Goal: Task Accomplishment & Management: Manage account settings

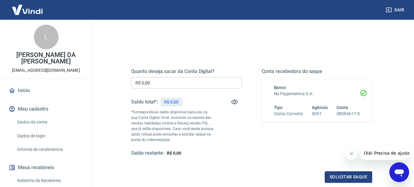
scroll to position [62, 0]
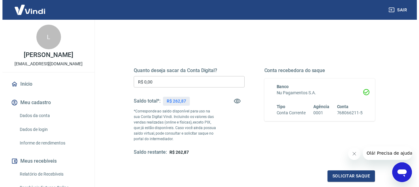
scroll to position [62, 0]
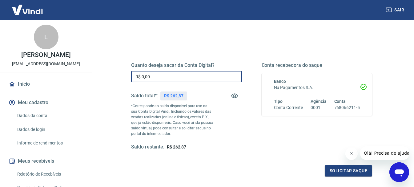
click at [161, 71] on input "R$ 0,00" at bounding box center [186, 76] width 111 height 11
type input "R$ 262,87"
click at [329, 169] on button "Solicitar saque" at bounding box center [348, 170] width 47 height 11
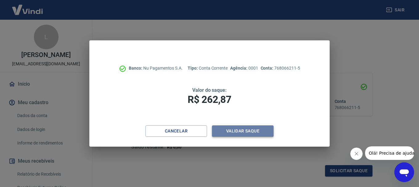
click at [227, 130] on button "Validar saque" at bounding box center [243, 130] width 62 height 11
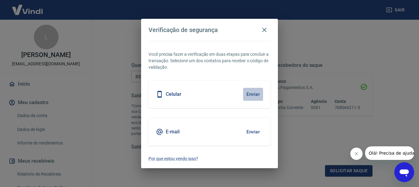
click at [249, 94] on button "Enviar" at bounding box center [253, 94] width 20 height 13
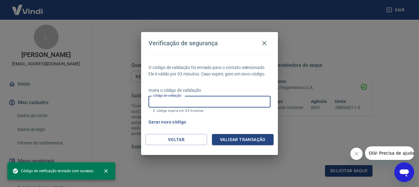
click at [198, 101] on input "Código de validação" at bounding box center [210, 101] width 122 height 11
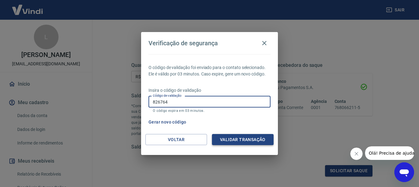
type input "826764"
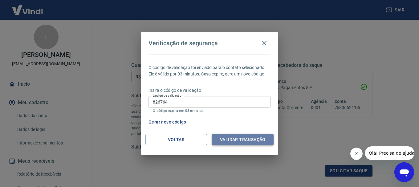
click at [237, 138] on button "Validar transação" at bounding box center [243, 139] width 62 height 11
